Goal: Use online tool/utility: Utilize a website feature to perform a specific function

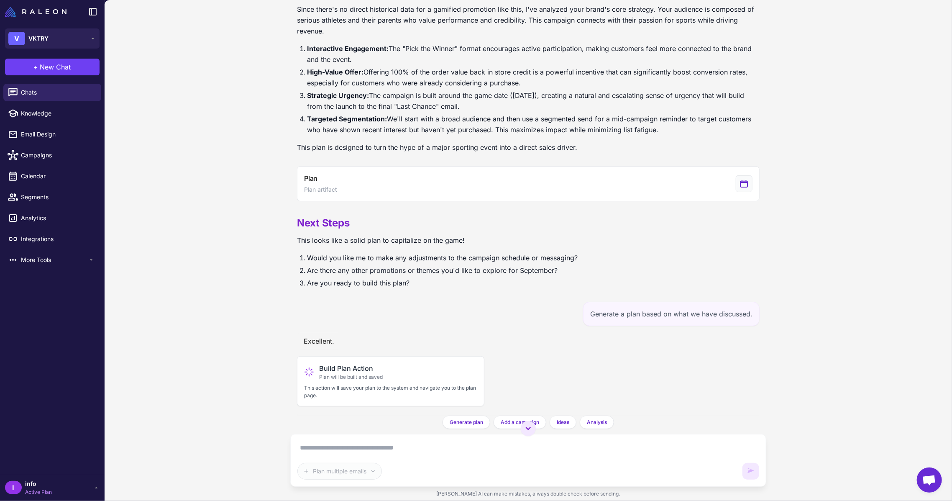
scroll to position [274, 0]
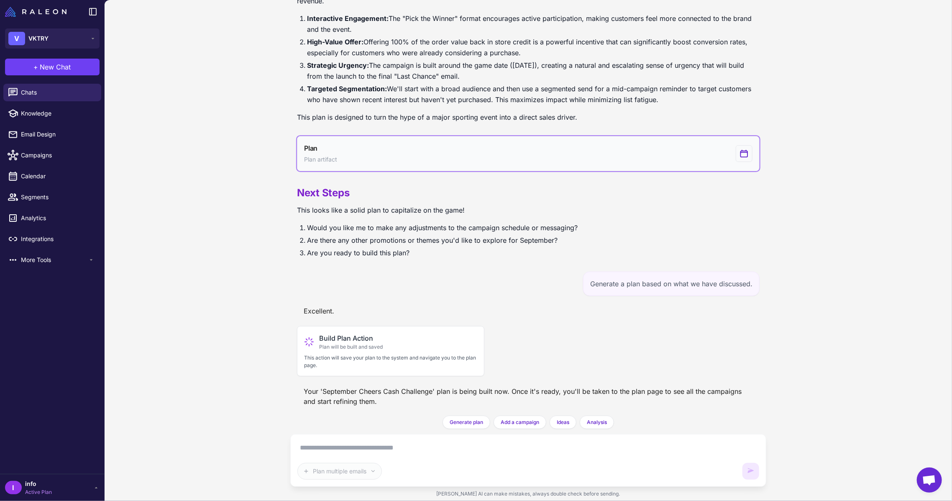
click at [664, 151] on button "Plan Plan artifact" at bounding box center [528, 153] width 463 height 35
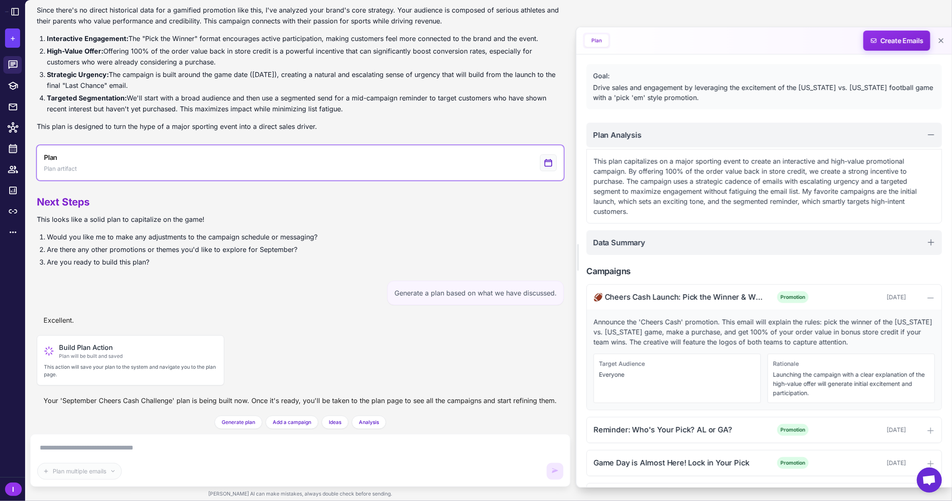
scroll to position [100, 0]
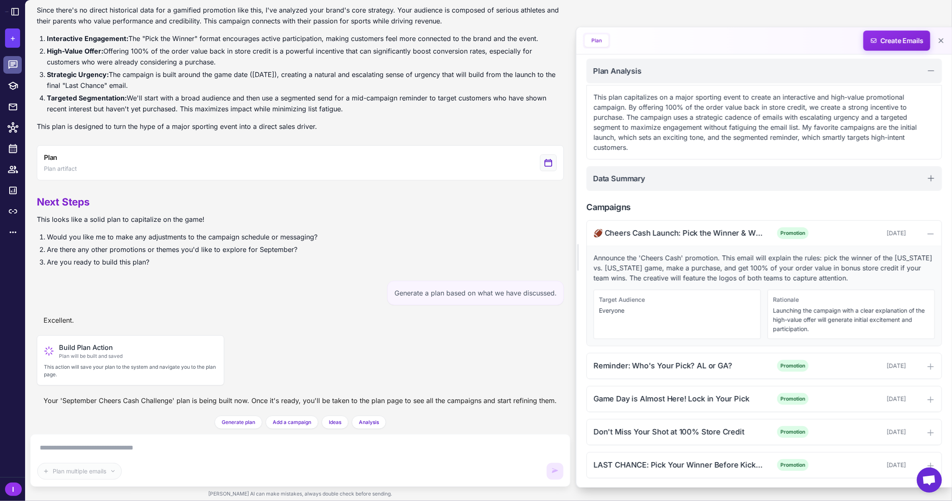
click at [12, 61] on icon at bounding box center [12, 64] width 9 height 8
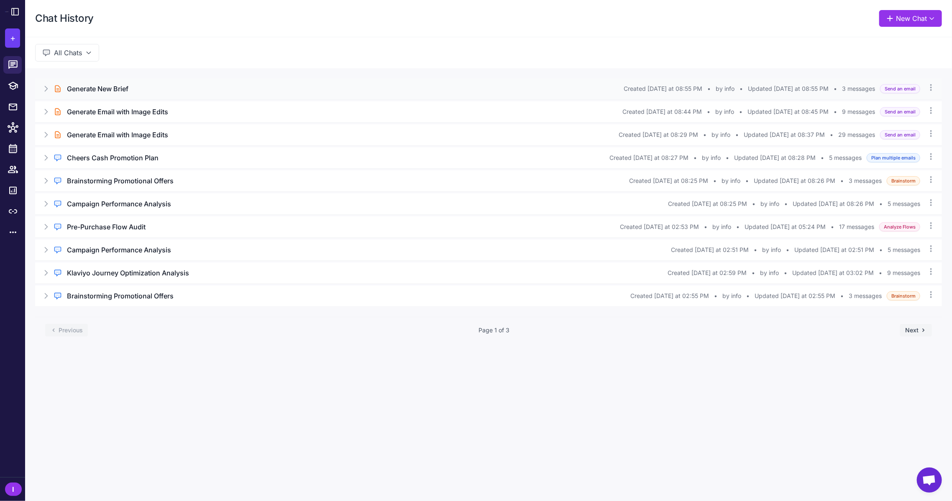
click at [104, 91] on h3 "Generate New Brief" at bounding box center [97, 89] width 61 height 10
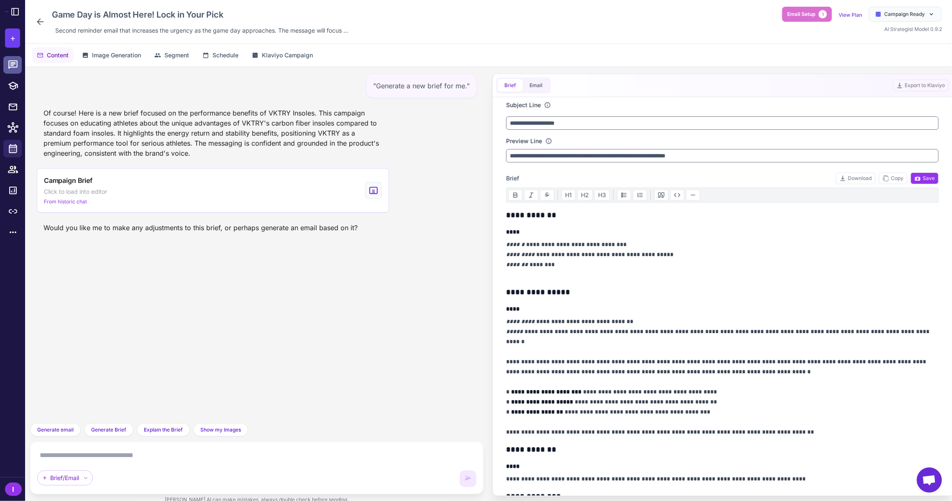
click at [14, 62] on icon at bounding box center [13, 64] width 11 height 11
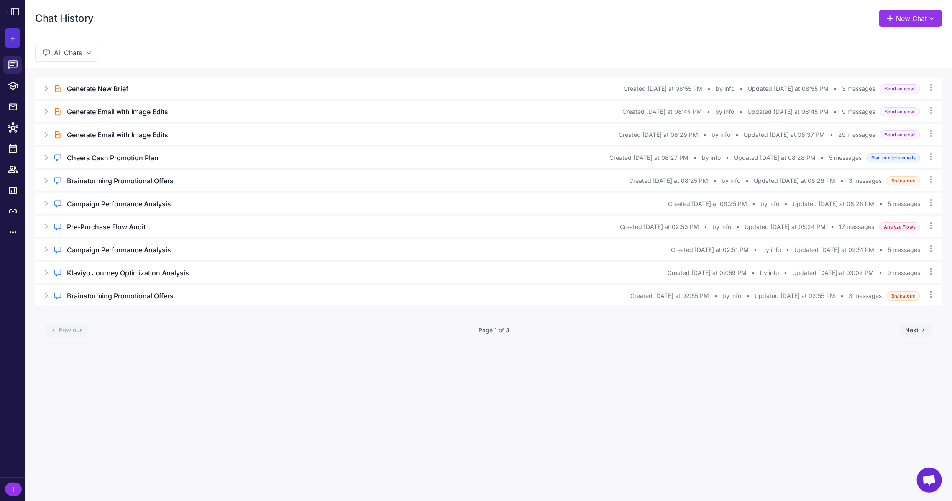
click at [14, 42] on span "+" at bounding box center [12, 38] width 5 height 13
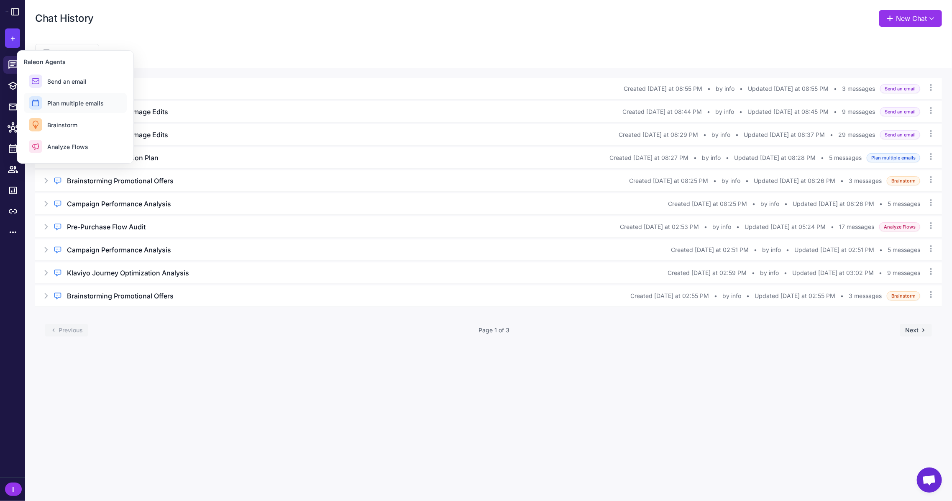
click at [73, 107] on span "Plan multiple emails" at bounding box center [75, 103] width 56 height 9
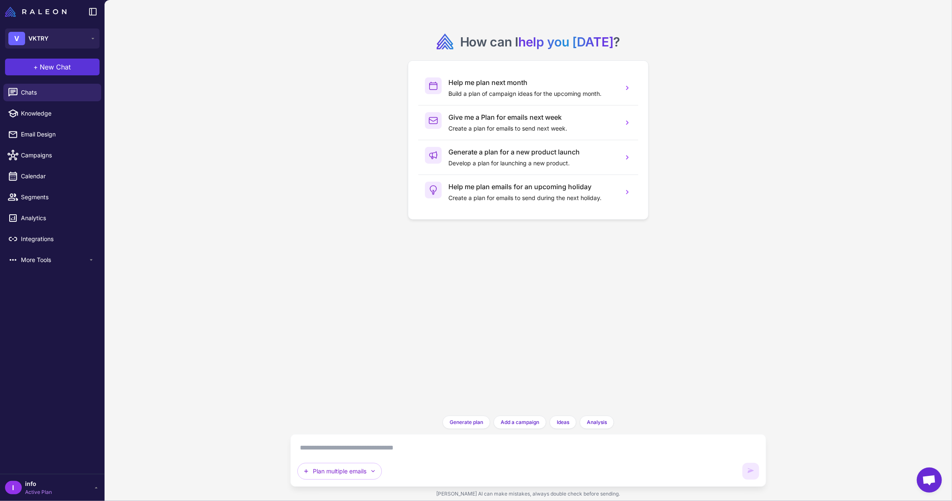
click at [56, 74] on button "+ New Chat" at bounding box center [52, 67] width 95 height 17
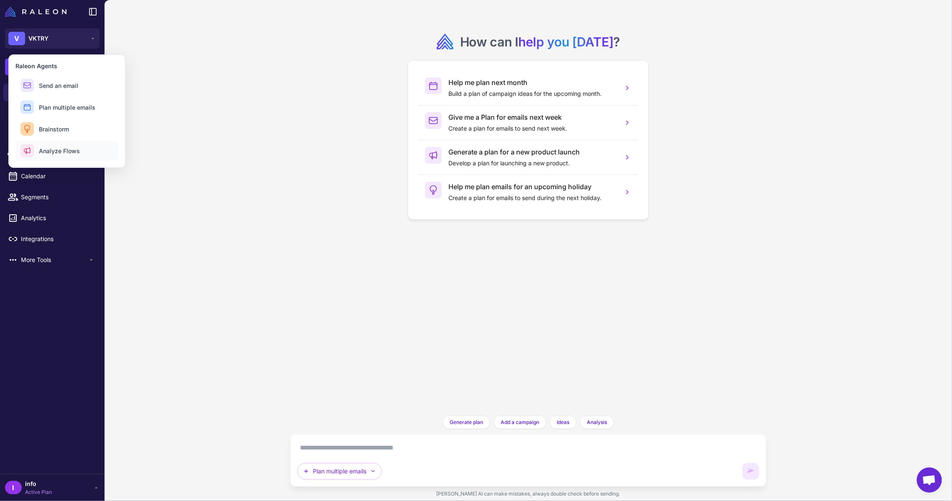
click at [67, 150] on span "Analyze Flows" at bounding box center [59, 150] width 41 height 9
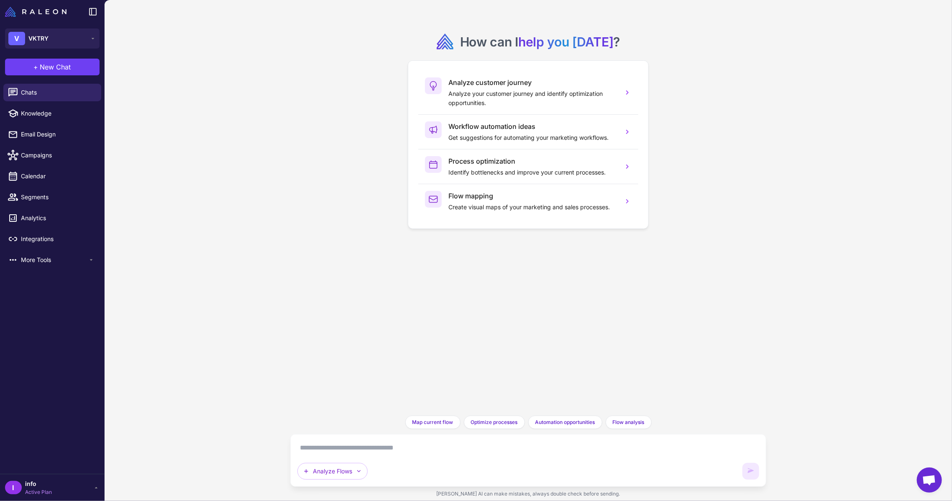
click at [407, 452] on textarea at bounding box center [528, 447] width 462 height 13
type textarea "**********"
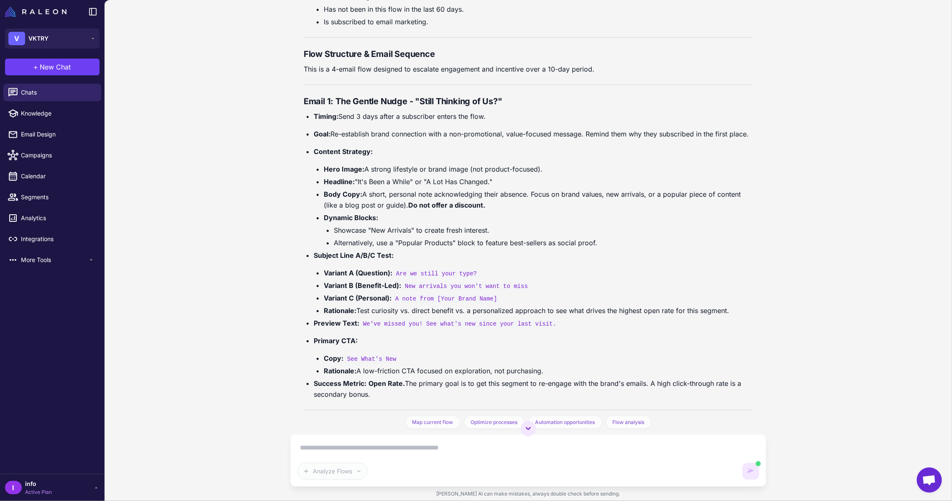
scroll to position [239, 0]
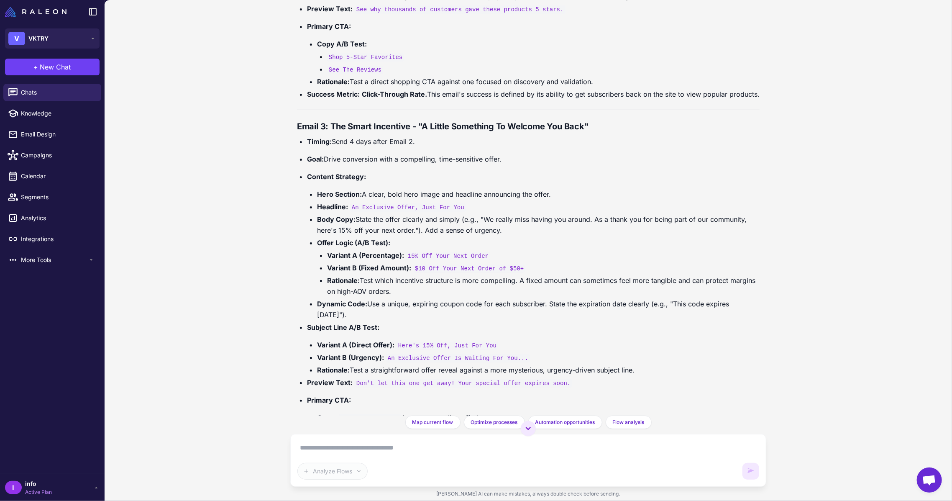
scroll to position [796, 0]
